Goal: Task Accomplishment & Management: Complete application form

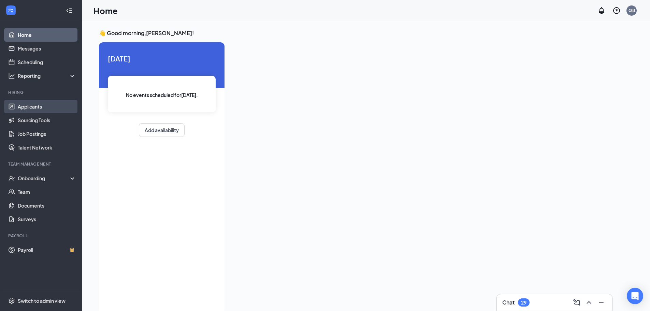
click at [35, 109] on link "Applicants" at bounding box center [47, 107] width 58 height 14
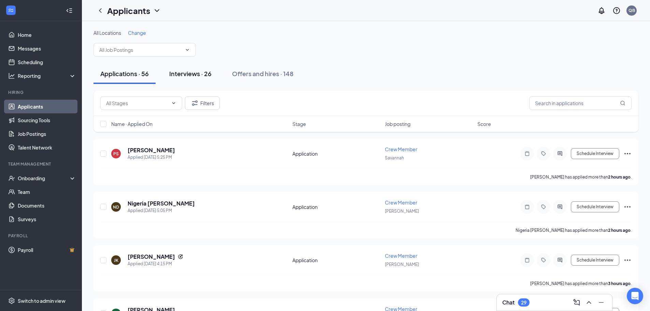
click at [193, 76] on div "Interviews · 26" at bounding box center [190, 73] width 42 height 9
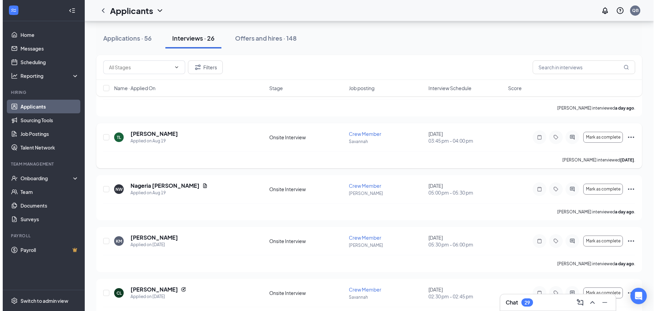
scroll to position [68, 0]
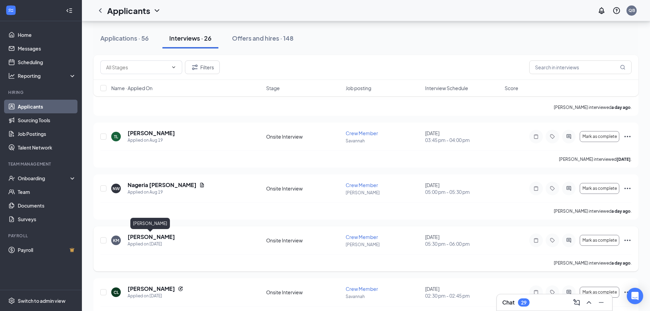
click at [157, 240] on h5 "Kyleiq Mackey" at bounding box center [151, 237] width 47 height 8
click at [157, 240] on body "Home Messages Scheduling Reporting Hiring Applicants Sourcing Tools Job Posting…" at bounding box center [325, 87] width 650 height 311
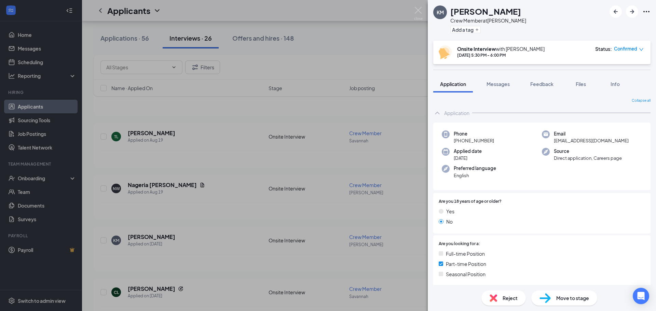
click at [568, 297] on span "Move to stage" at bounding box center [572, 298] width 33 height 8
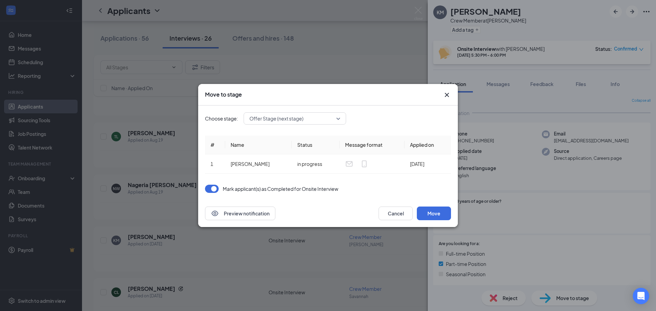
click at [338, 119] on span "Offer Stage (next stage)" at bounding box center [294, 118] width 91 height 10
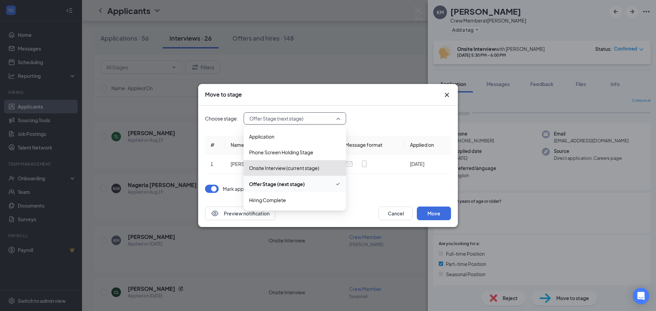
click at [294, 182] on span "Offer Stage (next stage)" at bounding box center [277, 184] width 56 height 8
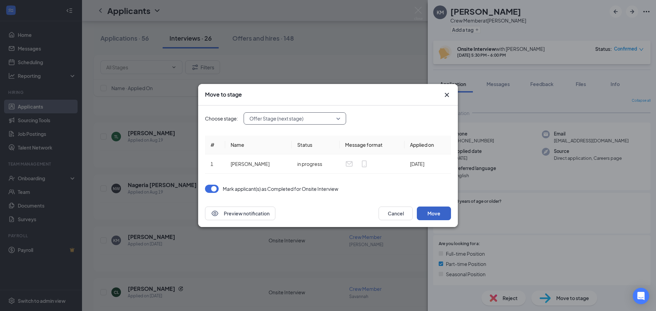
click at [436, 215] on button "Move" at bounding box center [434, 214] width 34 height 14
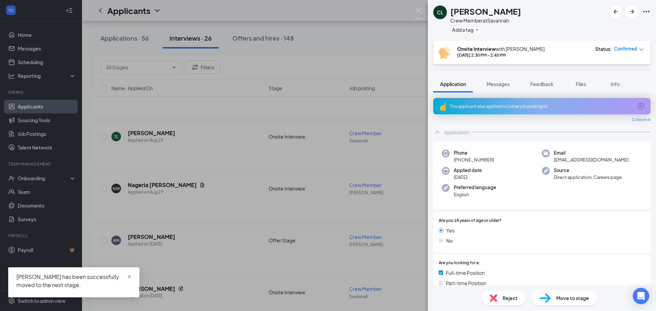
click at [127, 276] on span "close" at bounding box center [129, 276] width 5 height 5
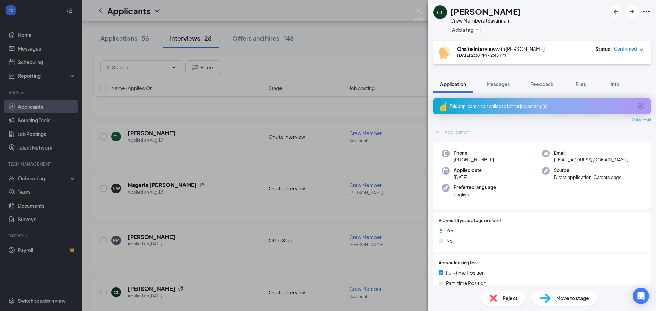
click at [323, 60] on div "CL Camron Lewis Crew Member at Savannah Add a tag Onsite Interview with Quanita…" at bounding box center [328, 155] width 656 height 311
click at [153, 237] on div "CL Camron Lewis Crew Member at Savannah Add a tag Onsite Interview with Quanita…" at bounding box center [328, 155] width 656 height 311
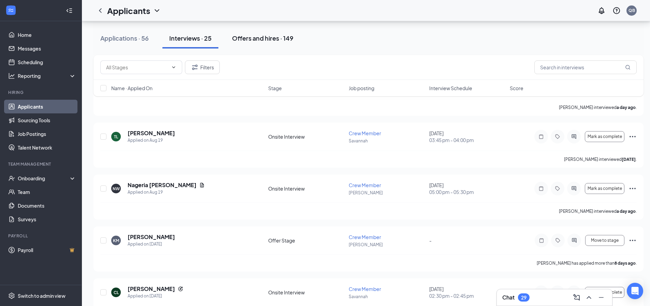
click at [256, 36] on div "Offers and hires · 149" at bounding box center [262, 38] width 61 height 9
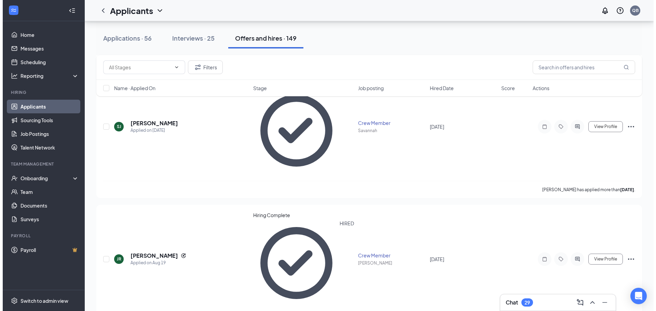
scroll to position [205, 0]
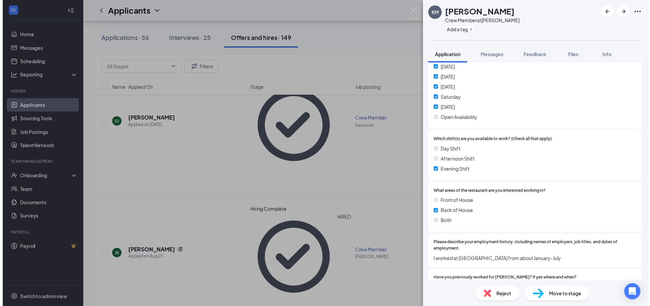
scroll to position [205, 0]
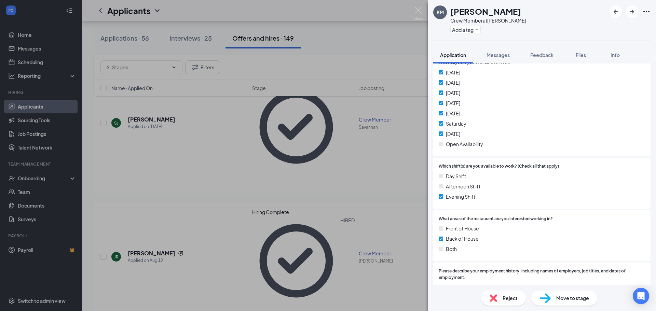
click at [72, 178] on div "KM Kyleiq Mackey Crew Member at Pooler Add a tag Application Messages Feedback …" at bounding box center [328, 155] width 656 height 311
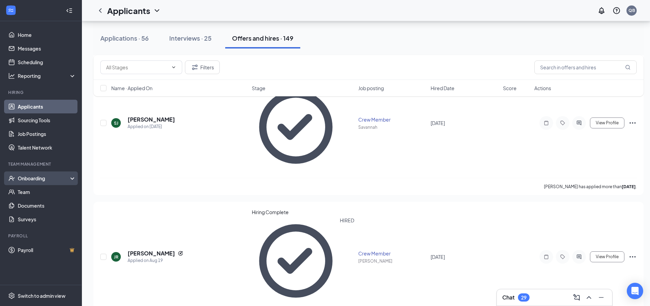
click at [72, 179] on icon at bounding box center [73, 179] width 5 height 0
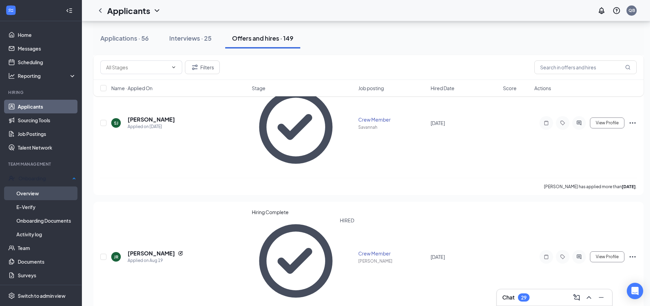
click at [27, 188] on link "Overview" at bounding box center [46, 193] width 60 height 14
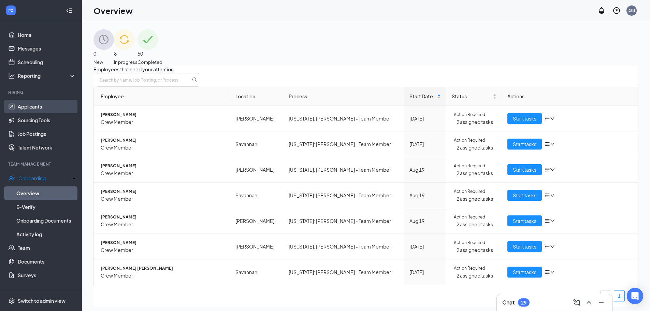
click at [34, 108] on link "Applicants" at bounding box center [47, 107] width 58 height 14
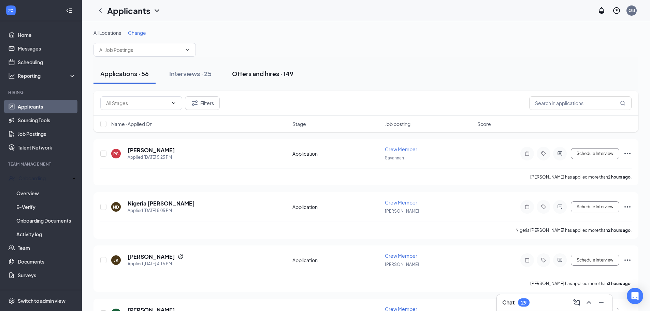
click at [260, 75] on div "Offers and hires · 149" at bounding box center [262, 73] width 61 height 9
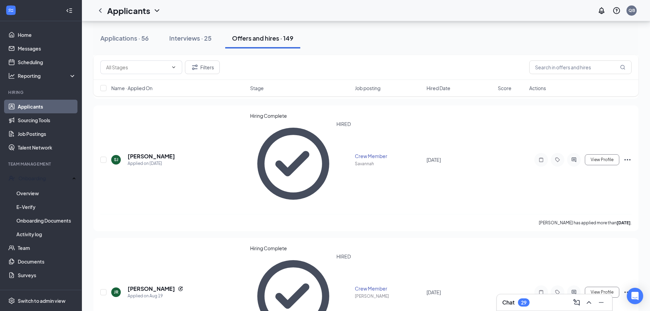
scroll to position [205, 0]
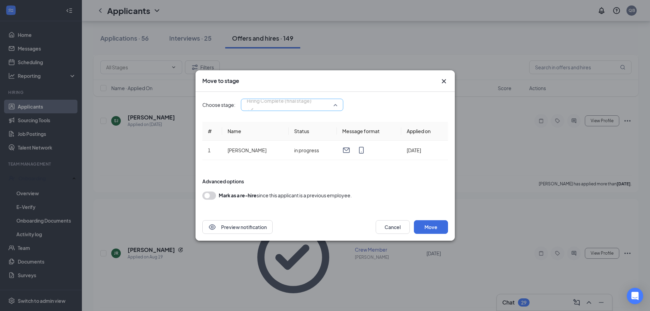
click at [335, 105] on span "Hiring Complete (final stage)" at bounding box center [292, 105] width 91 height 10
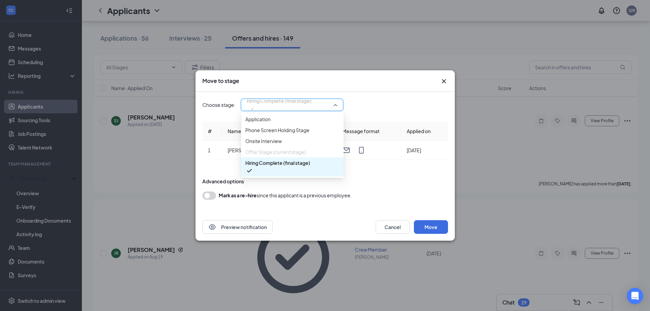
click at [291, 167] on span "Hiring Complete (final stage)" at bounding box center [277, 163] width 65 height 8
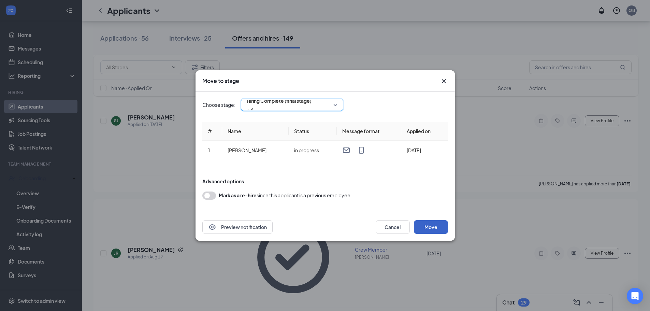
click at [436, 229] on button "Move" at bounding box center [431, 227] width 34 height 14
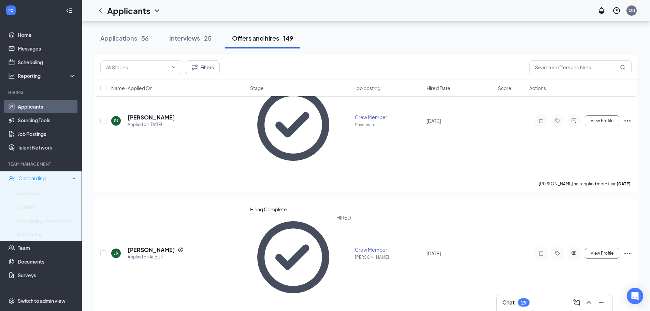
click at [28, 181] on div "Onboarding" at bounding box center [44, 178] width 52 height 7
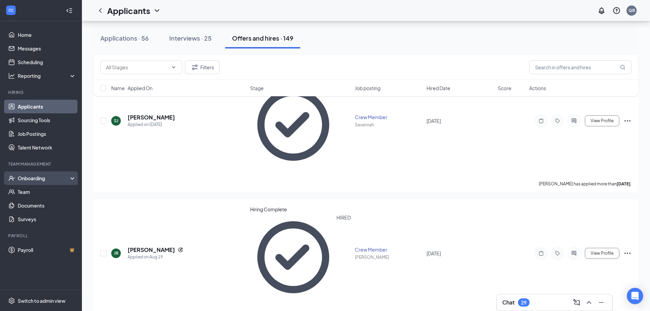
click at [39, 181] on div "Onboarding" at bounding box center [44, 178] width 53 height 7
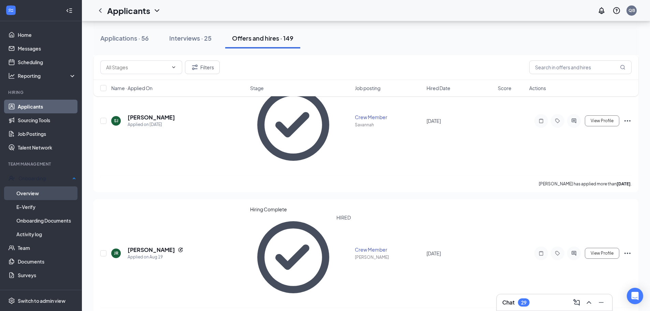
click at [33, 193] on link "Overview" at bounding box center [46, 193] width 60 height 14
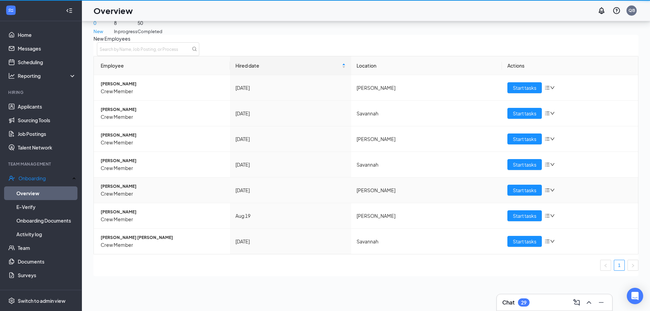
scroll to position [31, 0]
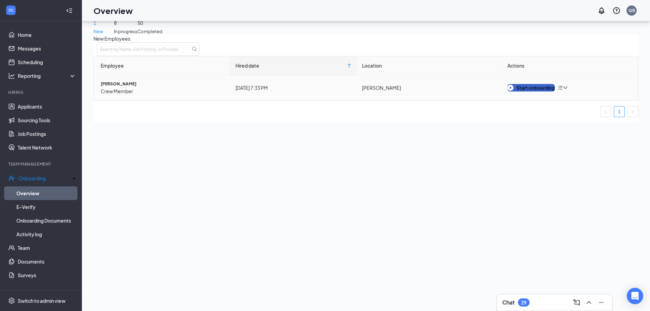
click at [539, 91] on div "Start onboarding" at bounding box center [531, 88] width 47 height 8
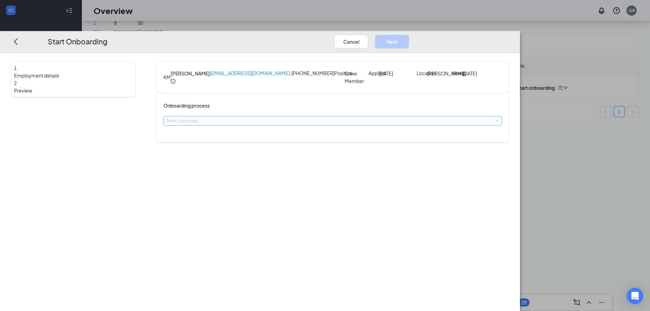
click at [309, 124] on div "Select a process" at bounding box center [331, 120] width 330 height 7
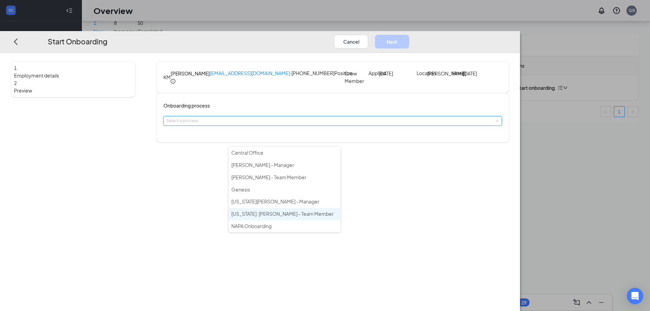
click at [294, 212] on span "Georgia: Culver's - Team Member" at bounding box center [282, 214] width 102 height 6
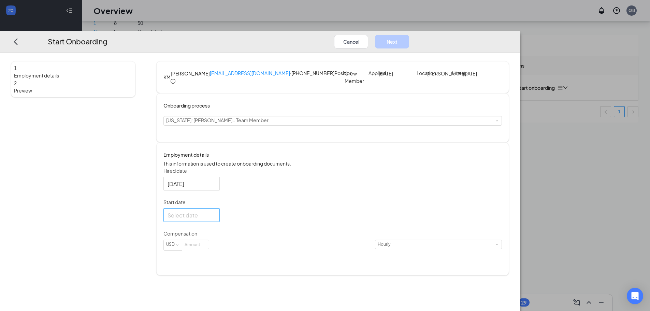
click at [216, 220] on div at bounding box center [192, 215] width 48 height 9
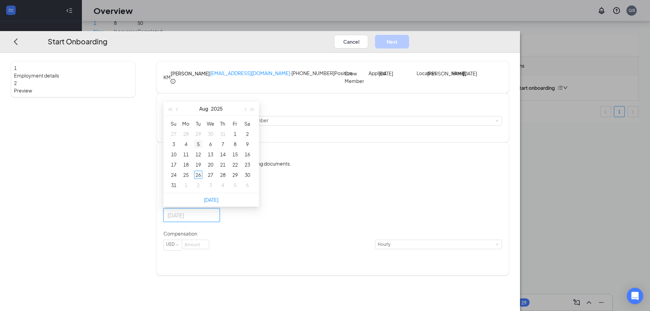
type input "Aug 5, 2025"
click at [202, 148] on div "5" at bounding box center [198, 144] width 8 height 8
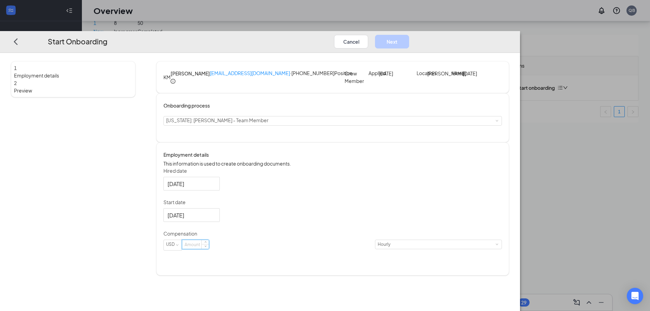
click at [209, 249] on input at bounding box center [195, 244] width 27 height 9
type input "12"
click at [409, 35] on button "Next" at bounding box center [392, 42] width 34 height 14
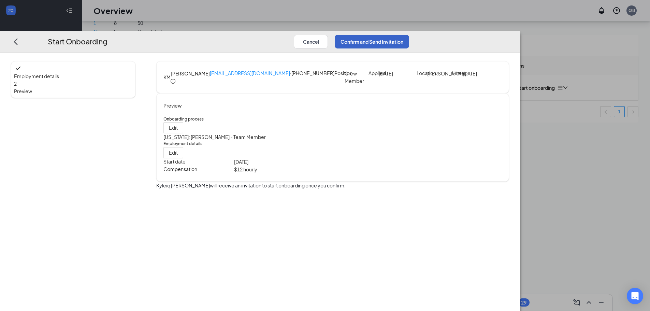
click at [409, 35] on button "Confirm and Send Invitation" at bounding box center [372, 42] width 74 height 14
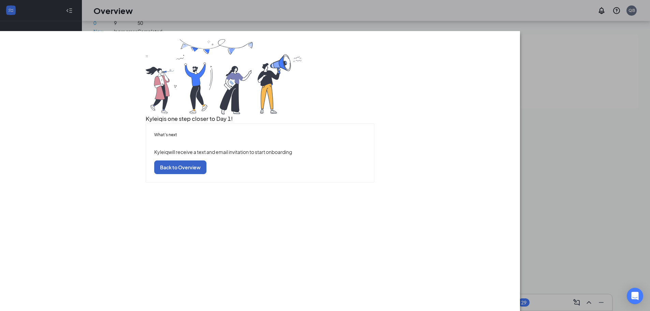
click at [207, 174] on button "Back to Overview" at bounding box center [180, 167] width 52 height 14
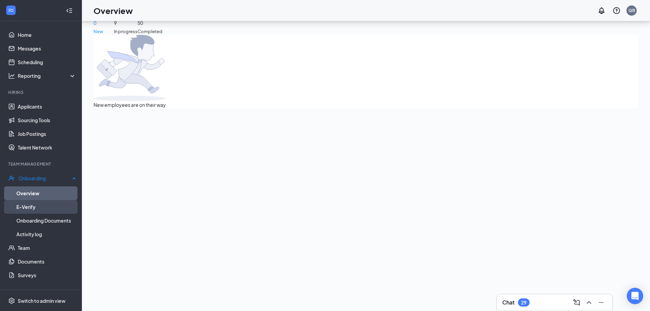
click at [35, 205] on link "E-Verify" at bounding box center [46, 207] width 60 height 14
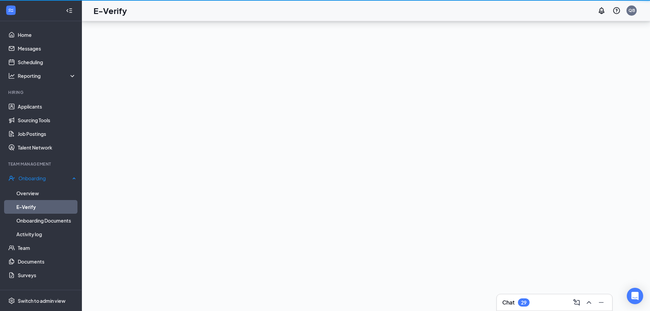
click at [36, 203] on link "E-Verify" at bounding box center [46, 207] width 60 height 14
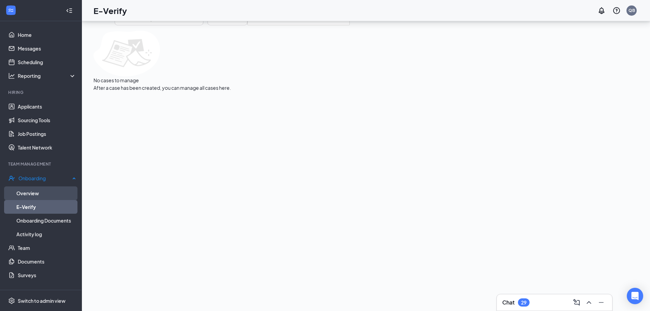
click at [36, 191] on link "Overview" at bounding box center [46, 193] width 60 height 14
